Goal: Task Accomplishment & Management: Use online tool/utility

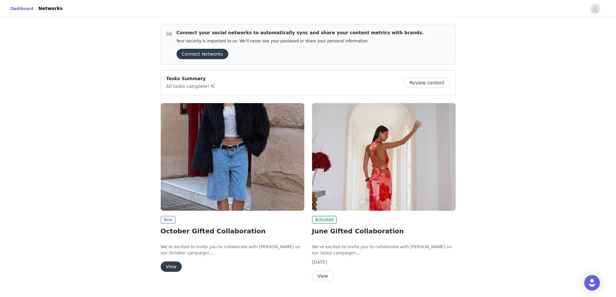
click at [167, 268] on button "View" at bounding box center [171, 267] width 21 height 10
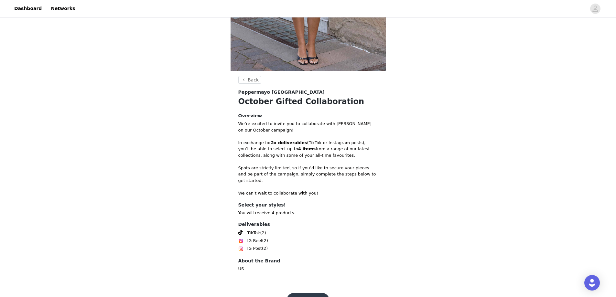
scroll to position [174, 0]
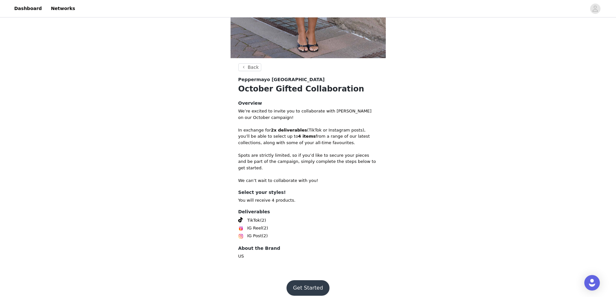
click at [307, 285] on button "Get Started" at bounding box center [307, 288] width 43 height 16
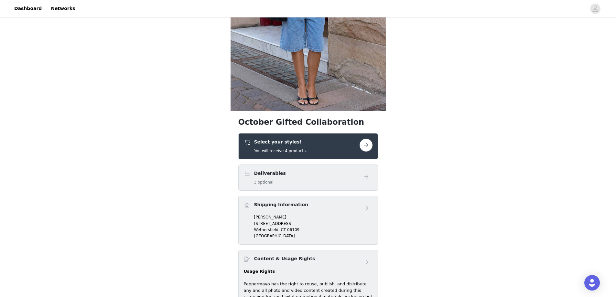
scroll to position [162, 0]
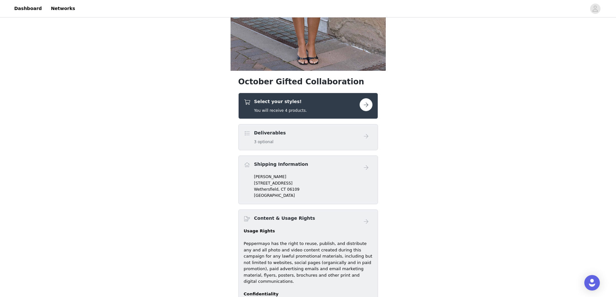
click at [366, 104] on button "button" at bounding box center [366, 104] width 13 height 13
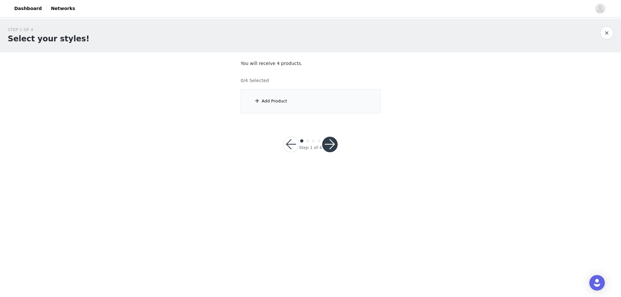
click at [323, 100] on div "Add Product" at bounding box center [311, 101] width 140 height 24
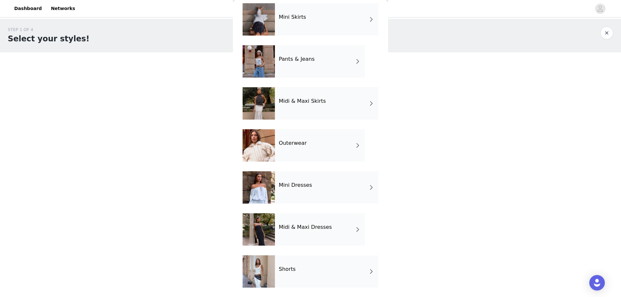
scroll to position [71, 0]
click at [305, 151] on div "Outerwear" at bounding box center [320, 145] width 90 height 32
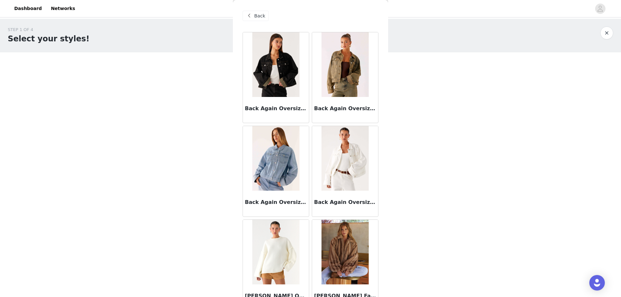
scroll to position [0, 0]
click at [251, 15] on span at bounding box center [249, 16] width 8 height 8
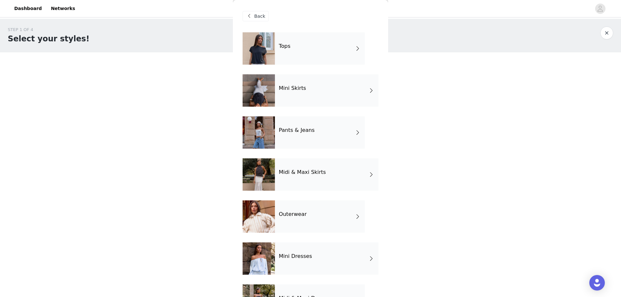
click at [318, 46] on div "Tops" at bounding box center [320, 48] width 90 height 32
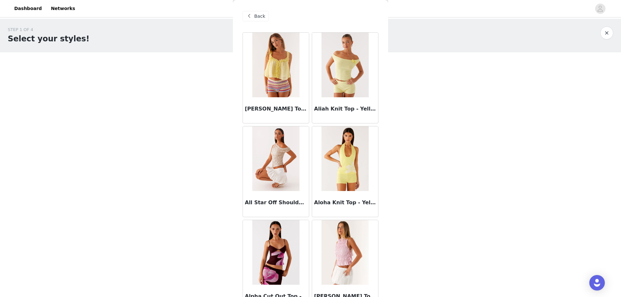
click at [261, 13] on span "Back" at bounding box center [259, 16] width 11 height 7
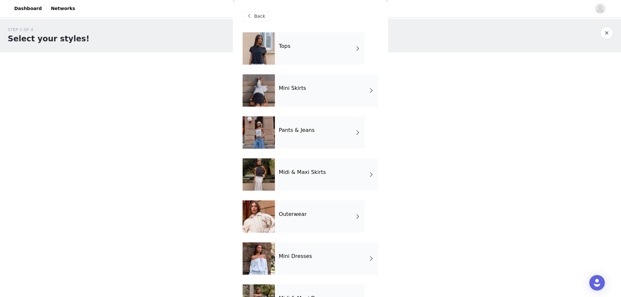
click at [308, 95] on div "Mini Skirts" at bounding box center [326, 90] width 103 height 32
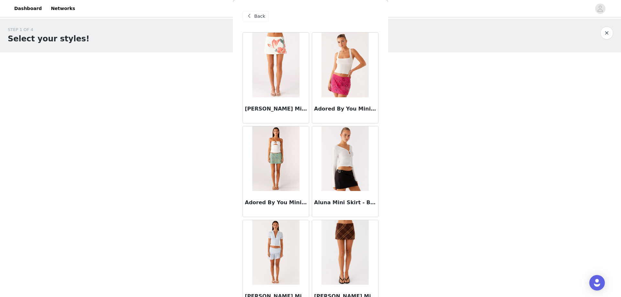
click at [261, 13] on span "Back" at bounding box center [259, 16] width 11 height 7
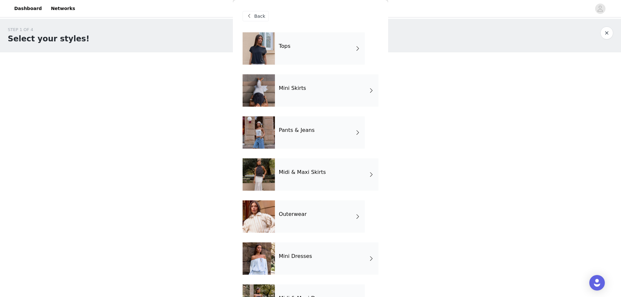
click at [319, 125] on div "Pants & Jeans" at bounding box center [320, 132] width 90 height 32
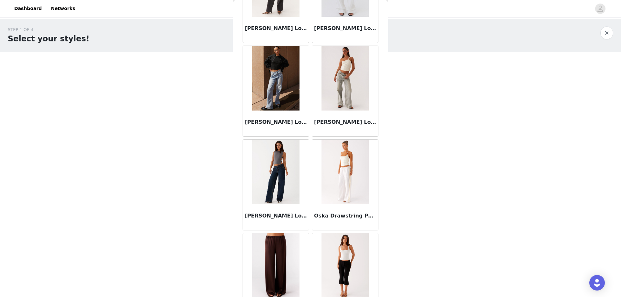
scroll to position [578, 0]
